Goal: Check status: Check status

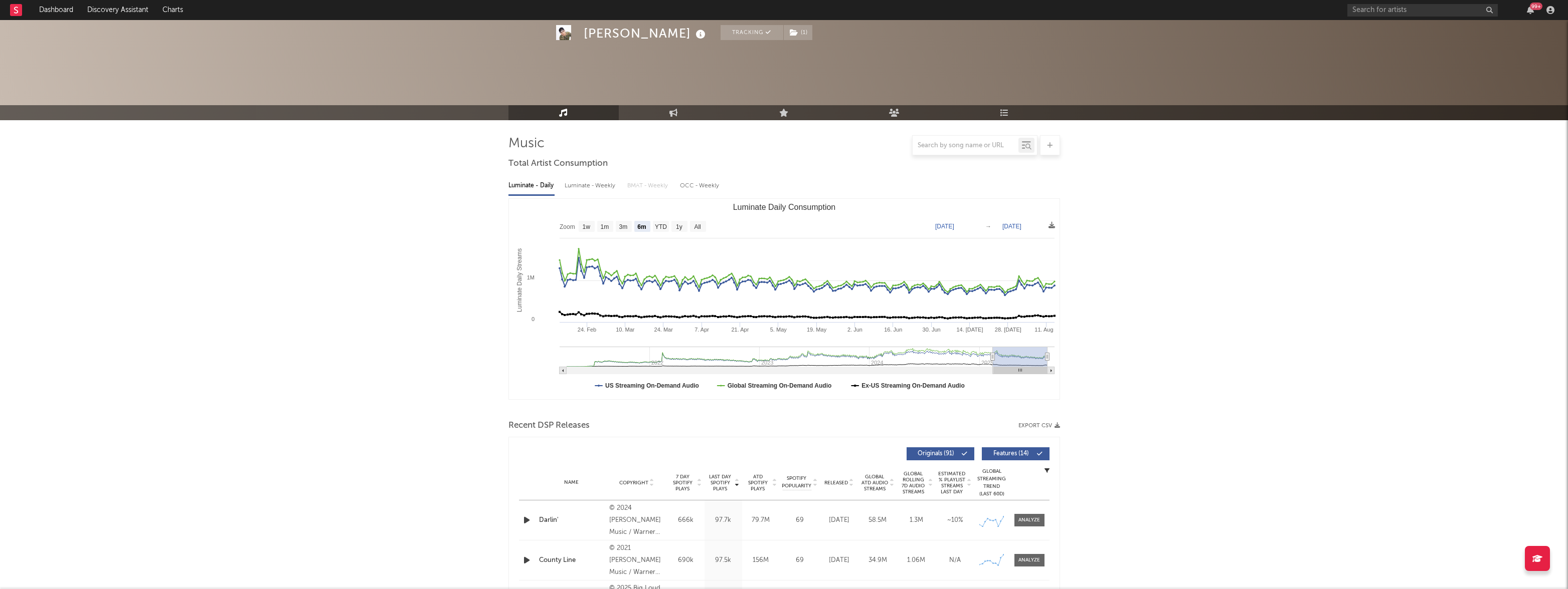
select select "6m"
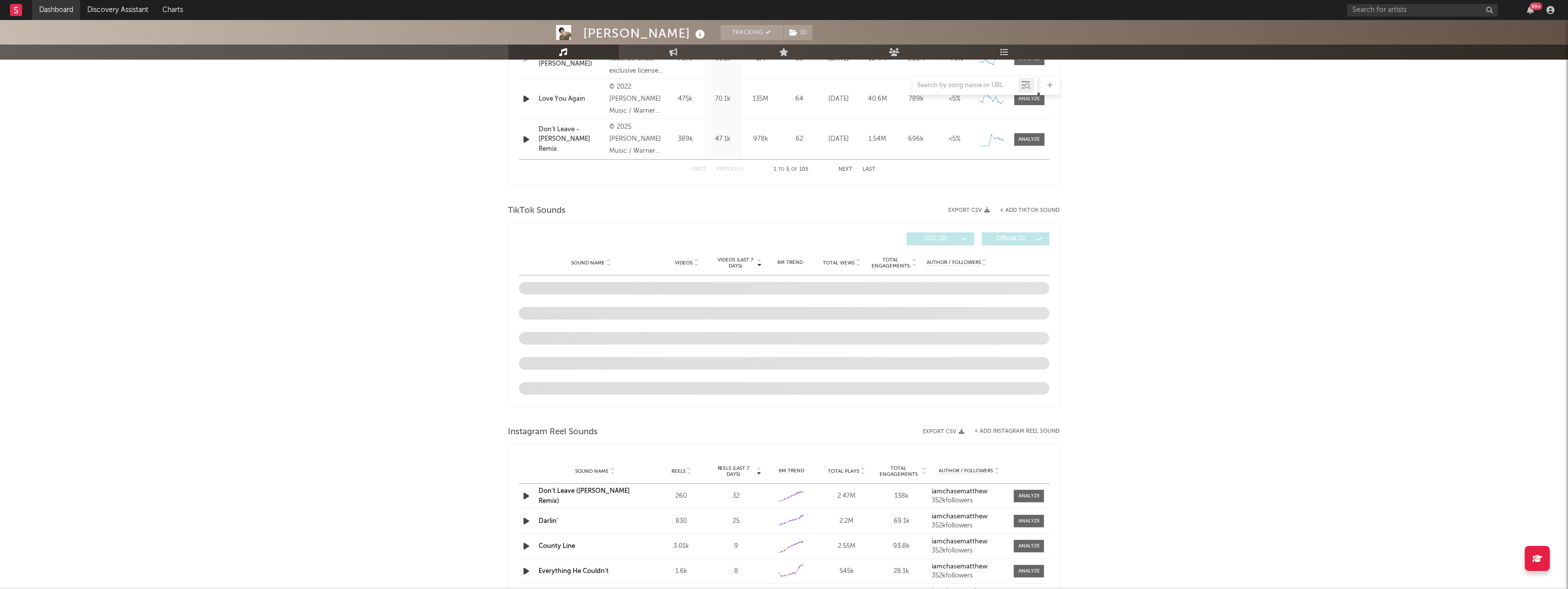
click at [58, 9] on link "Dashboard" at bounding box center [56, 10] width 48 height 20
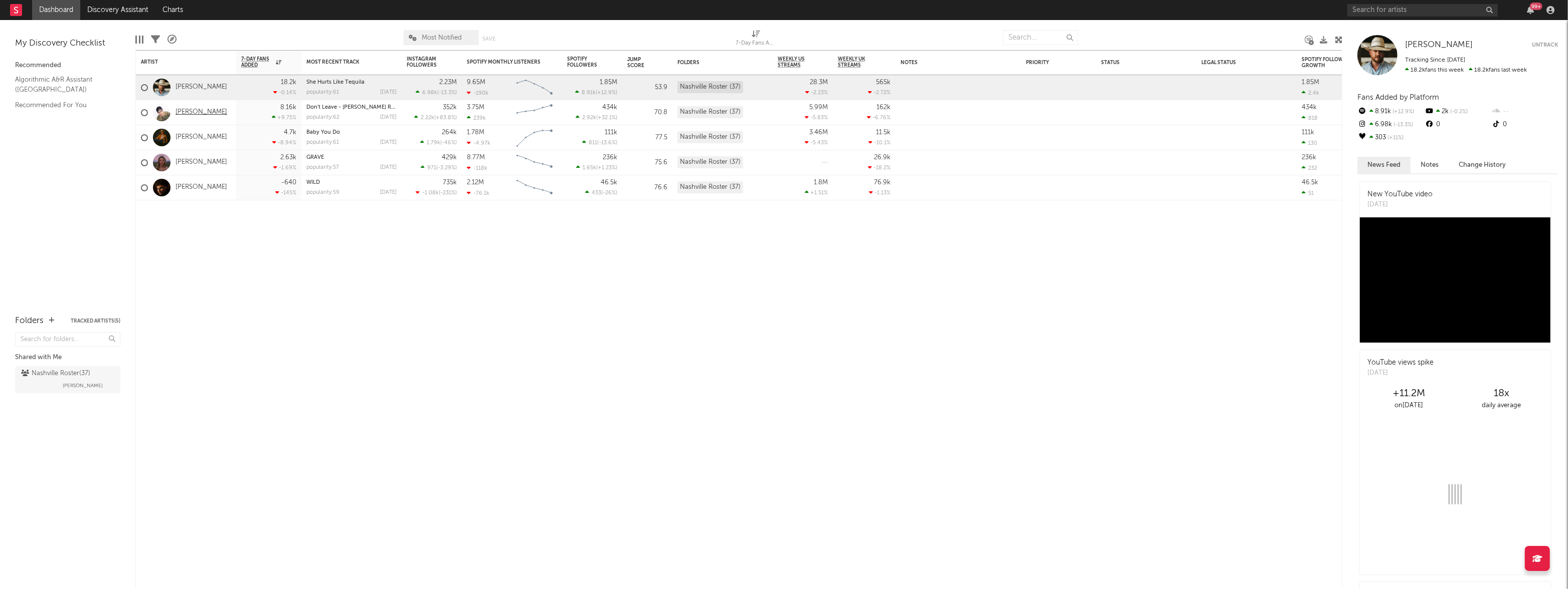
click at [204, 114] on link "[PERSON_NAME]" at bounding box center [201, 112] width 52 height 8
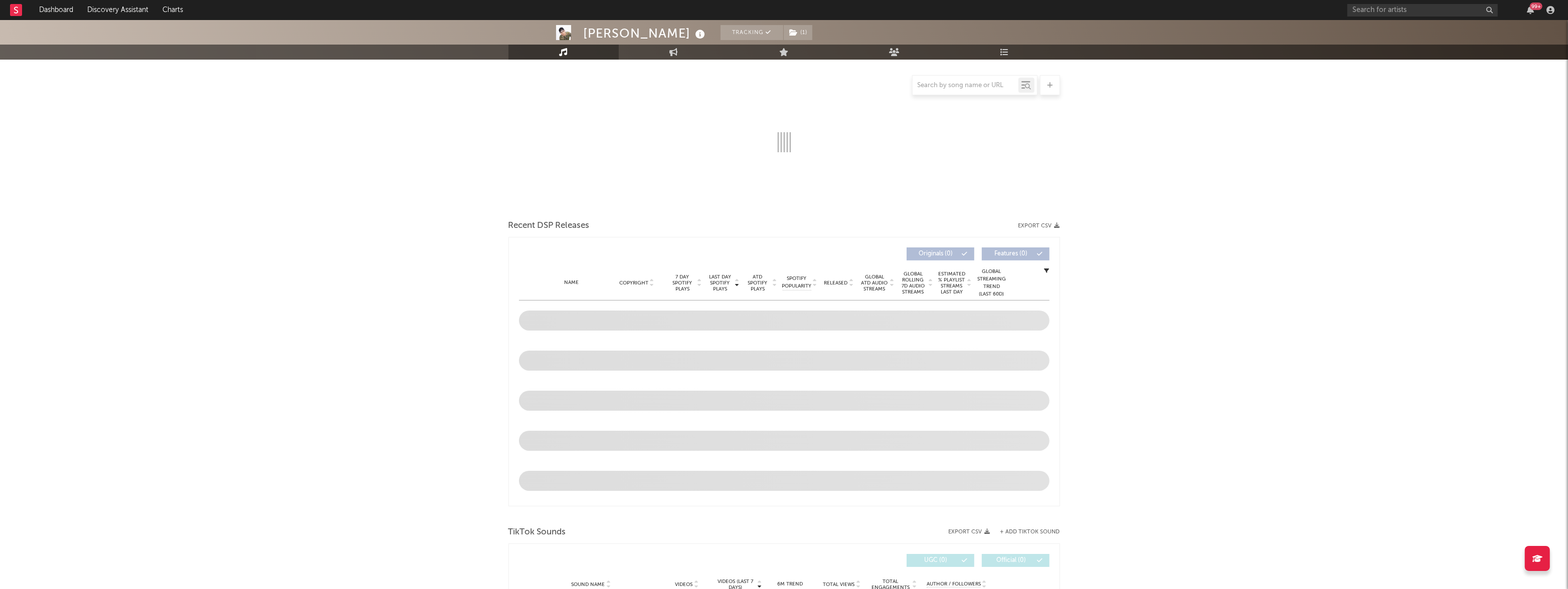
select select "6m"
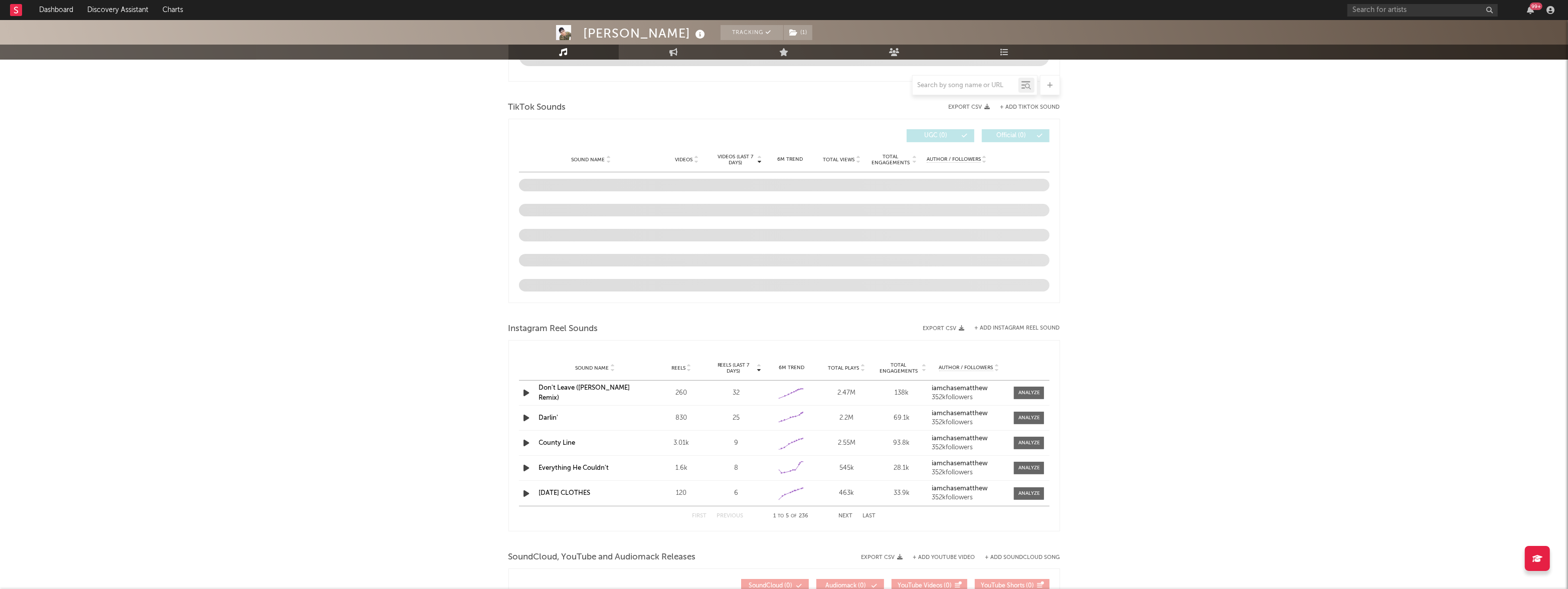
select select "6m"
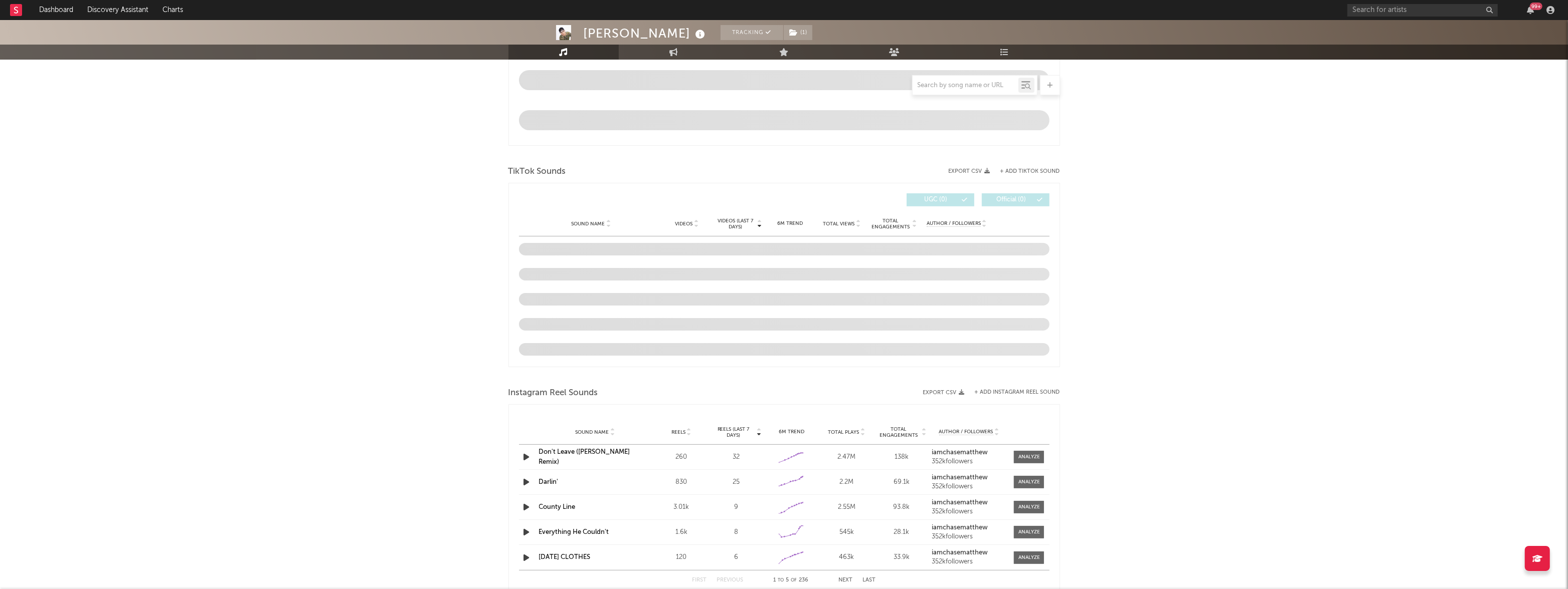
scroll to position [568, 0]
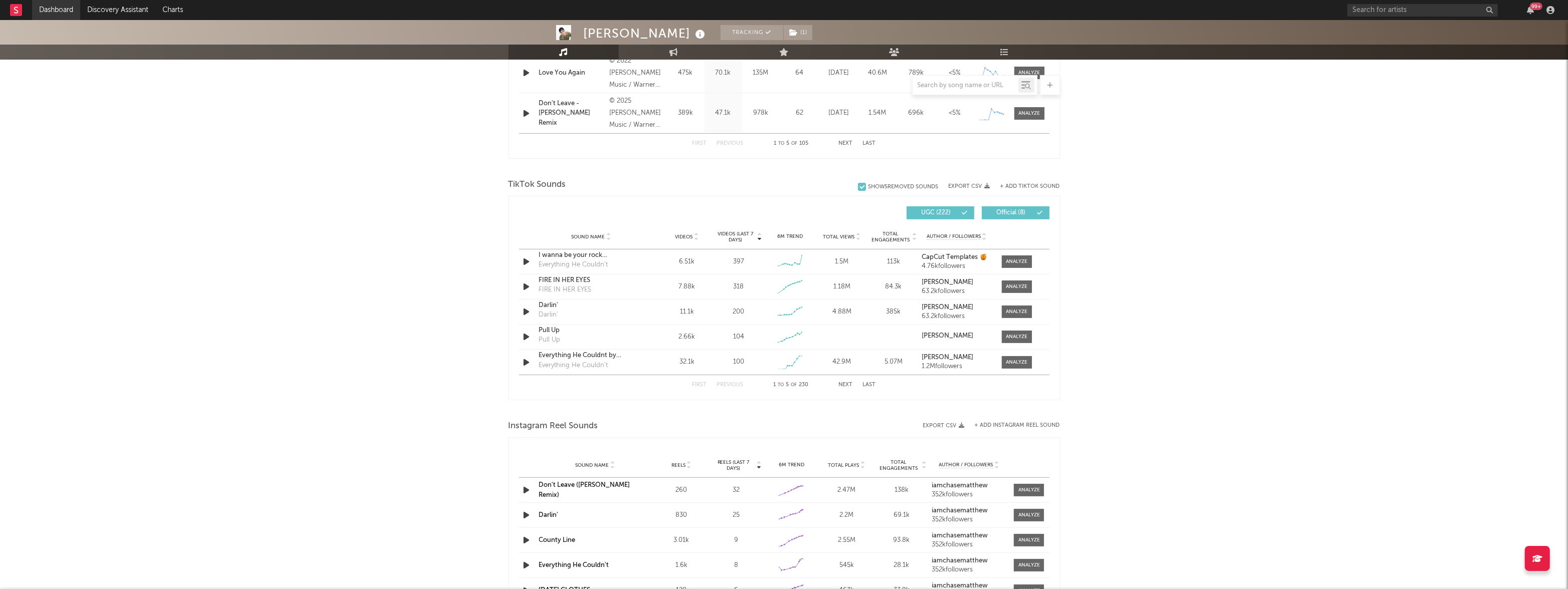
click at [49, 8] on link "Dashboard" at bounding box center [56, 10] width 48 height 20
